Goal: Task Accomplishment & Management: Use online tool/utility

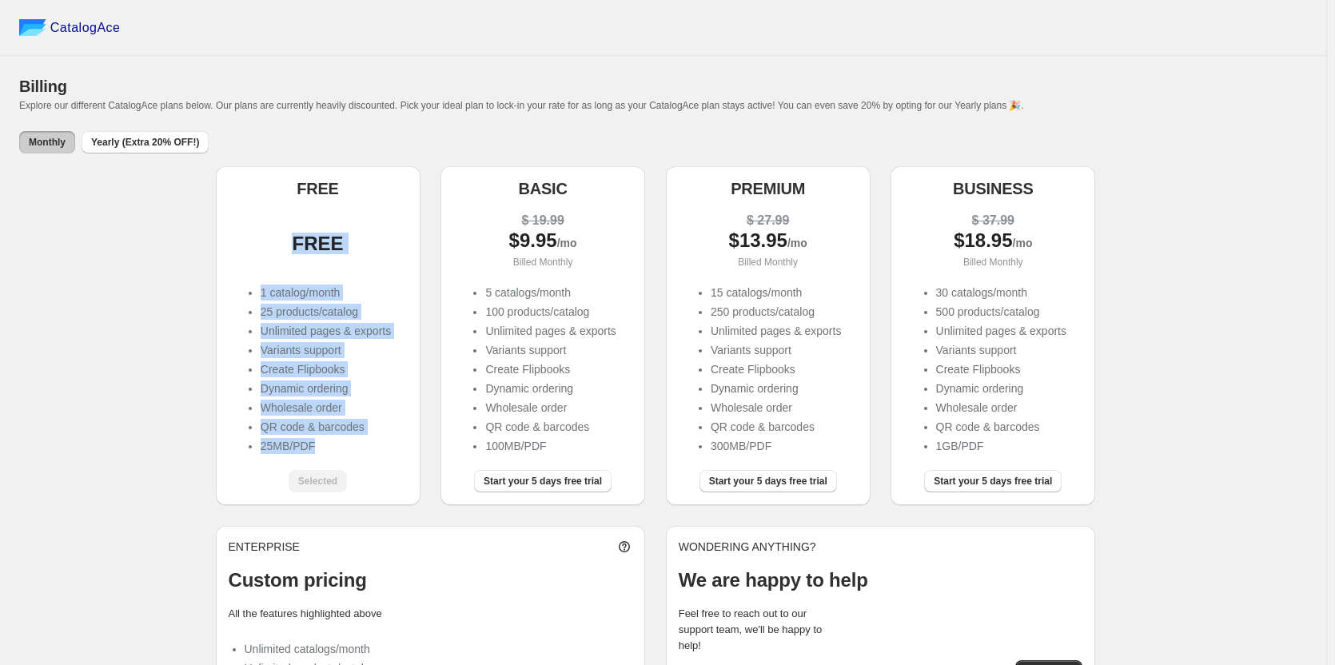
drag, startPoint x: 346, startPoint y: 449, endPoint x: 299, endPoint y: 265, distance: 189.9
click at [299, 265] on div "FREE 1 catalog/month 25 products/catalog Unlimited pages & exports Variants sup…" at bounding box center [318, 327] width 179 height 259
click at [104, 291] on div "FREE FREE 1 catalog/month 25 products/catalog Unlimited pages & exports Variant…" at bounding box center [663, 438] width 1288 height 545
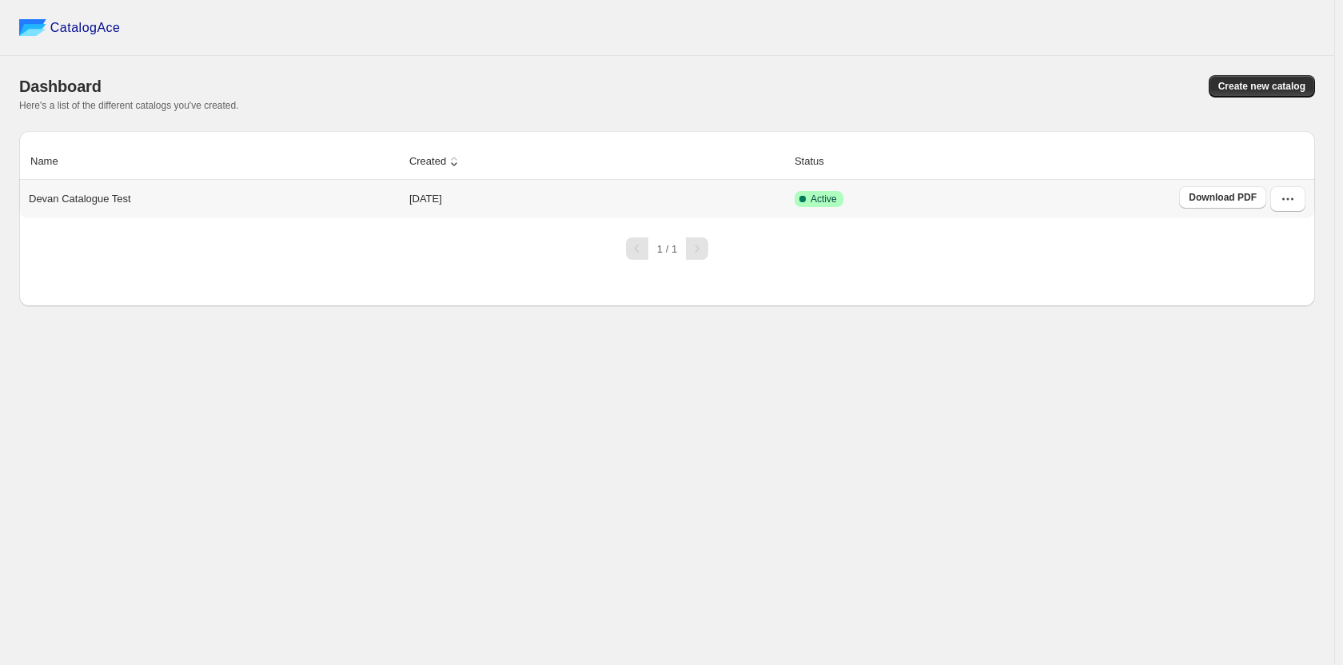
click at [830, 202] on span "Active" at bounding box center [824, 199] width 26 height 13
click at [1299, 206] on button "button" at bounding box center [1288, 199] width 35 height 26
click at [1287, 238] on span "View catalog" at bounding box center [1275, 235] width 58 height 12
